Goal: Entertainment & Leisure: Browse casually

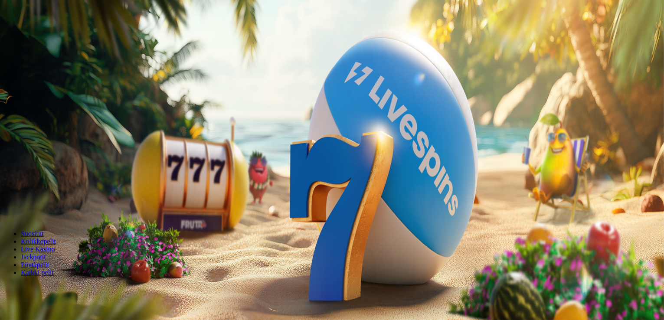
click at [66, 36] on button "Kirjaudu" at bounding box center [60, 31] width 28 height 9
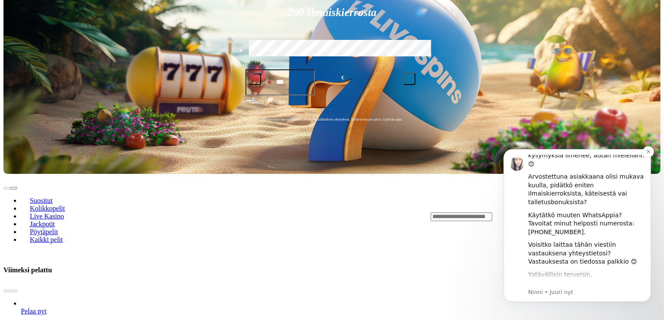
scroll to position [134, 0]
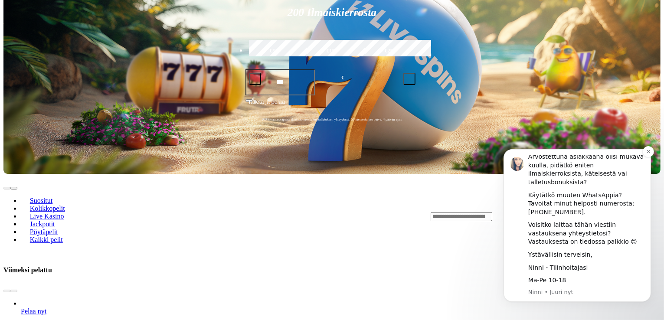
click at [576, 294] on p "Ninni • Juuri nyt" at bounding box center [585, 292] width 116 height 8
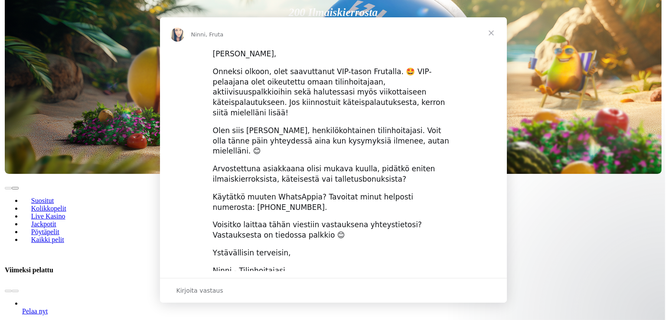
scroll to position [0, 0]
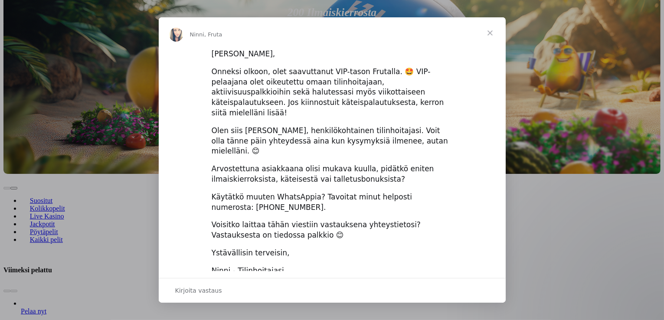
click at [489, 33] on span "Sulje" at bounding box center [489, 32] width 31 height 31
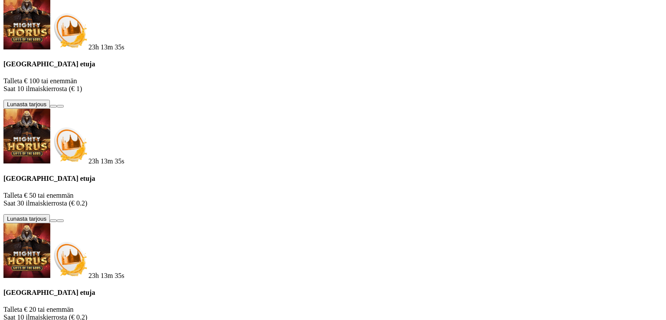
click at [60, 106] on span "info icon" at bounding box center [60, 106] width 0 height 0
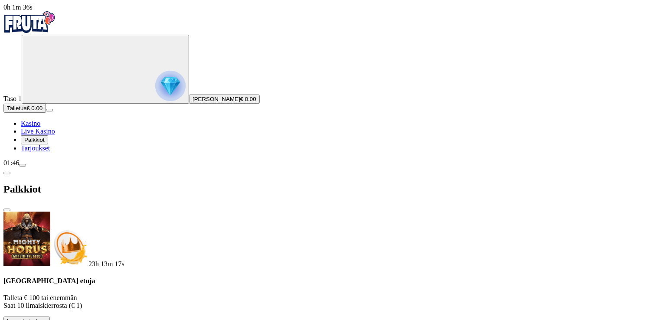
click at [7, 210] on span "close icon" at bounding box center [7, 210] width 0 height 0
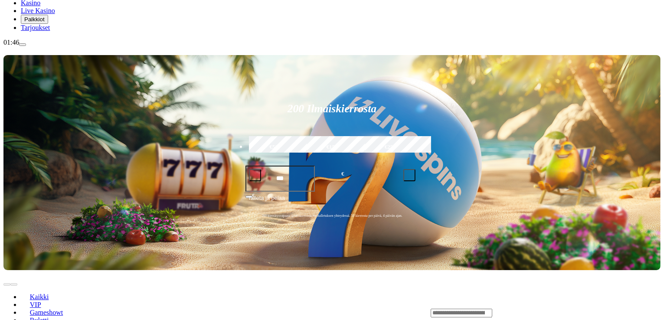
scroll to position [130, 0]
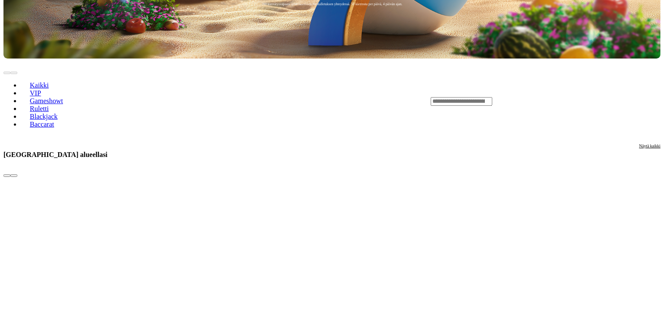
scroll to position [347, 0]
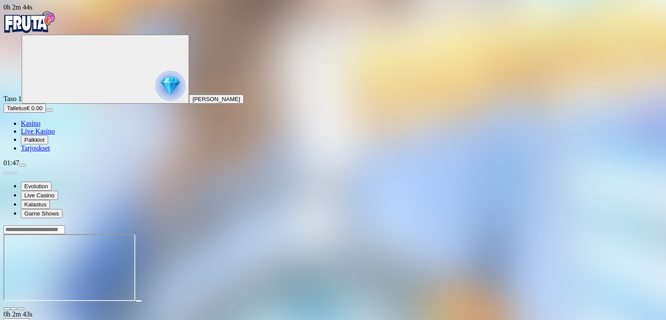
click at [633, 225] on main "0h 2m 43s Talletus Kokonaissaldo € 0.00 Kotiutus € 0.00 Bonukset € 0.00 Talletu…" at bounding box center [332, 310] width 659 height 170
click at [7, 309] on span "close icon" at bounding box center [7, 309] width 0 height 0
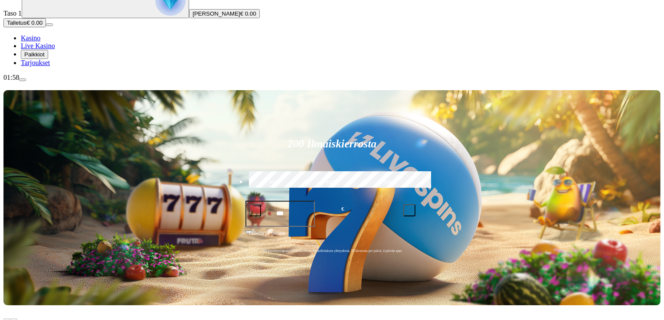
scroll to position [87, 0]
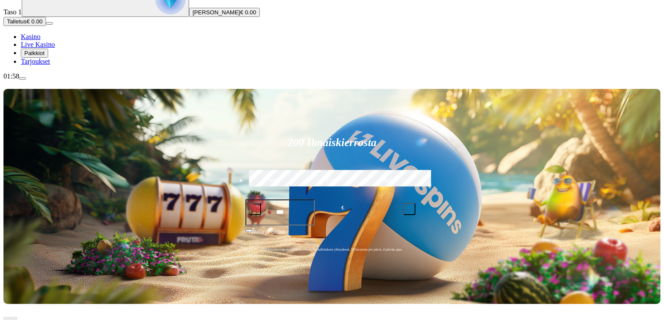
click at [50, 65] on span "Tarjoukset" at bounding box center [35, 61] width 29 height 7
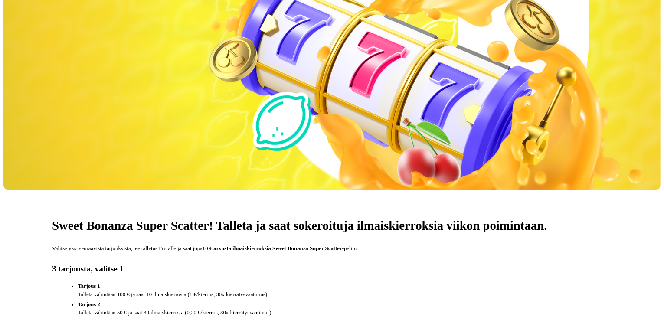
scroll to position [217, 0]
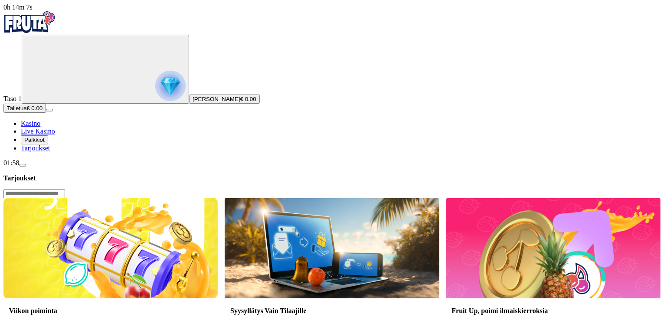
click at [23, 165] on span "menu icon" at bounding box center [23, 165] width 0 height 0
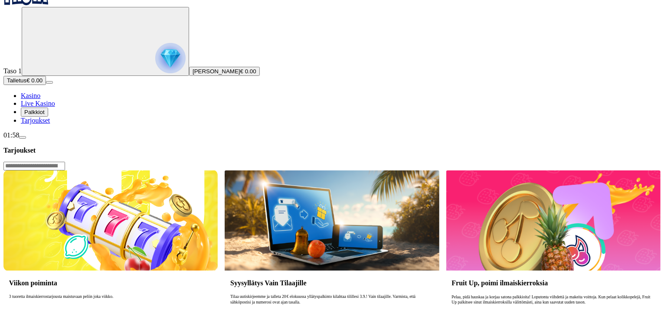
scroll to position [43, 0]
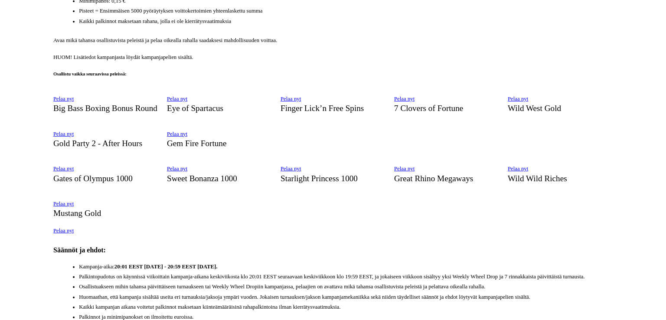
scroll to position [607, 0]
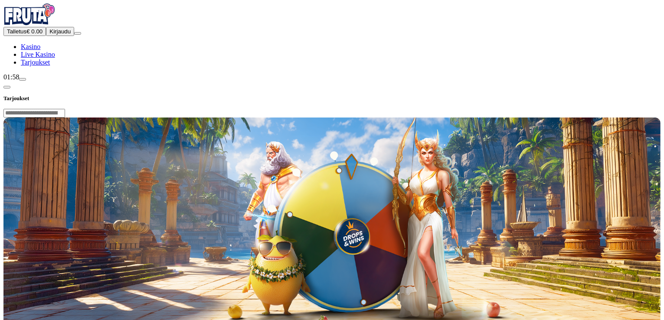
click at [40, 50] on span "Kasino" at bounding box center [31, 46] width 20 height 7
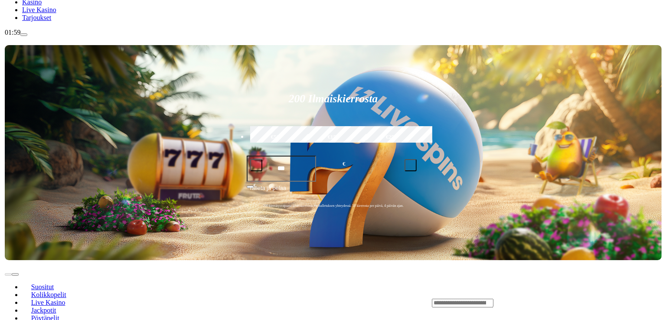
scroll to position [87, 0]
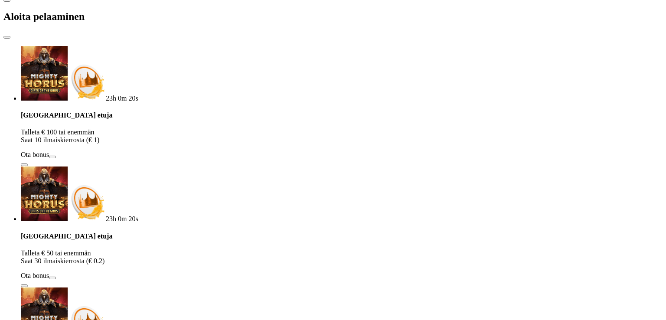
click at [7, 37] on span "close icon" at bounding box center [7, 37] width 0 height 0
